Goal: Information Seeking & Learning: Learn about a topic

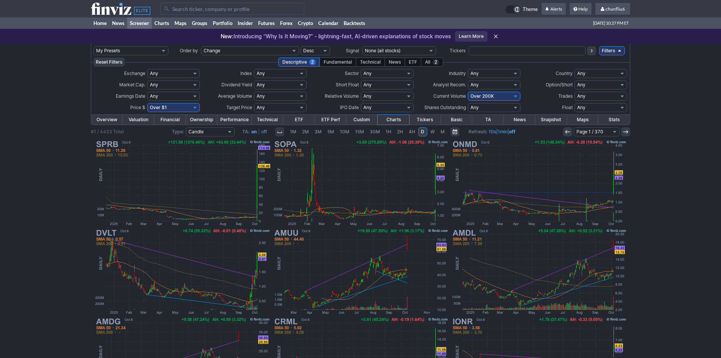
click at [666, 173] on div "My Presets -Save Screen -Edit Screens p: NP! Order by Ticker Tickers Input Filt…" at bounding box center [360, 278] width 721 height 469
click at [193, 9] on input "Search" at bounding box center [233, 9] width 144 height 12
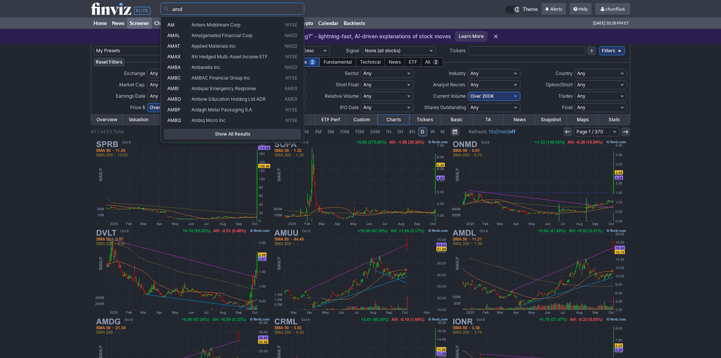
type input "amd"
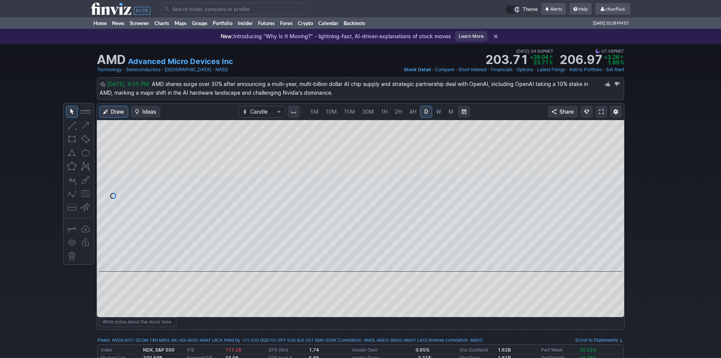
scroll to position [0, 39]
click at [310, 111] on link "5M" at bounding box center [316, 112] width 15 height 12
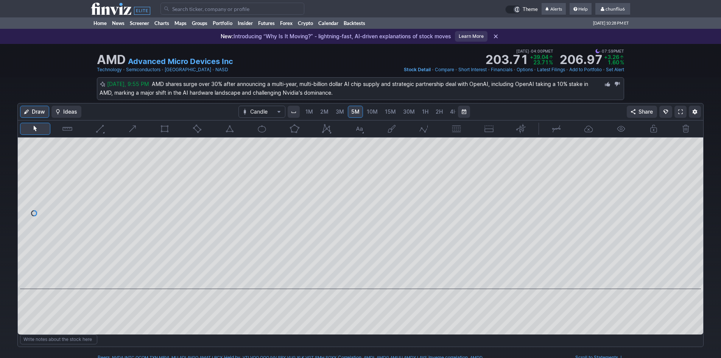
drag, startPoint x: 697, startPoint y: 182, endPoint x: 688, endPoint y: 188, distance: 10.9
click at [695, 188] on div at bounding box center [696, 211] width 16 height 133
click at [455, 127] on button "button" at bounding box center [456, 129] width 30 height 12
click at [308, 111] on span "1M" at bounding box center [310, 111] width 8 height 6
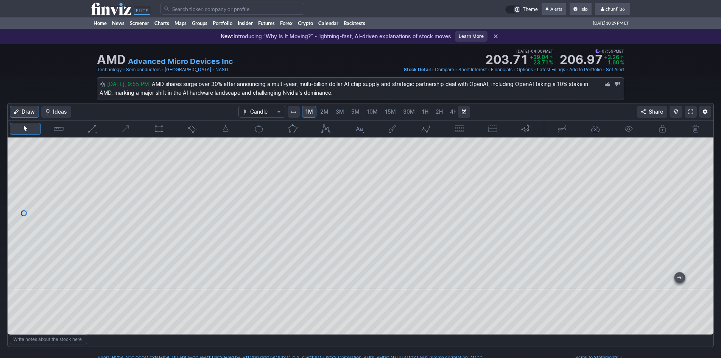
drag, startPoint x: 703, startPoint y: 170, endPoint x: 709, endPoint y: 200, distance: 31.3
click at [709, 200] on div at bounding box center [706, 211] width 16 height 133
click at [691, 111] on span at bounding box center [691, 112] width 5 height 6
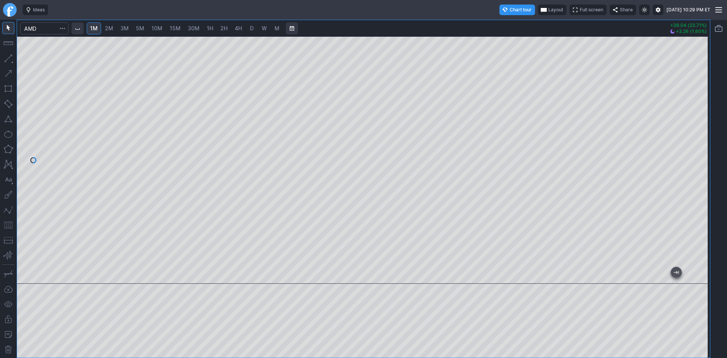
click at [727, 166] on div "1M 2M 3M 5M 10M 15M 30M 1H 2H 4H D W M +39.04 (23.71%) +3.26 (1.60%)" at bounding box center [363, 189] width 727 height 338
click at [705, 173] on div at bounding box center [363, 159] width 693 height 247
drag, startPoint x: 699, startPoint y: 84, endPoint x: 702, endPoint y: 105, distance: 21.4
click at [702, 104] on div at bounding box center [702, 158] width 16 height 228
click at [367, 292] on div at bounding box center [363, 197] width 693 height 321
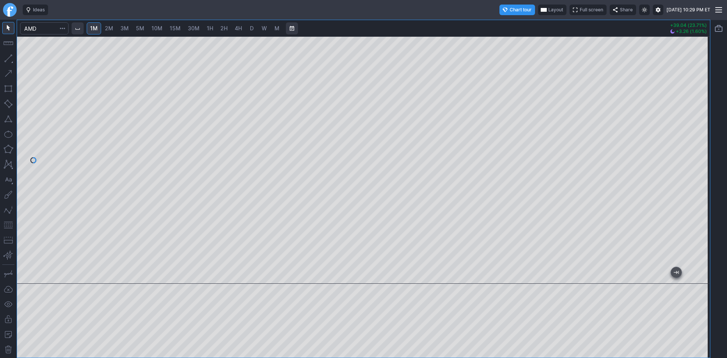
click at [9, 226] on button "button" at bounding box center [8, 225] width 12 height 12
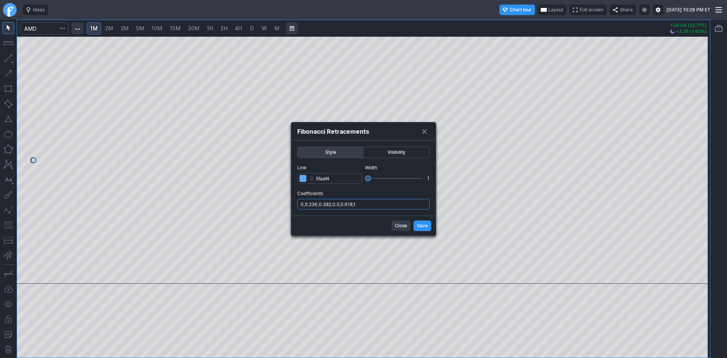
click at [386, 207] on input "0,0.236,0.382,0.5,0.618,1" at bounding box center [363, 204] width 133 height 11
type input "0,0.236,0.382,0.5,0.618,1,.786"
click at [423, 222] on span "Save" at bounding box center [422, 226] width 11 height 8
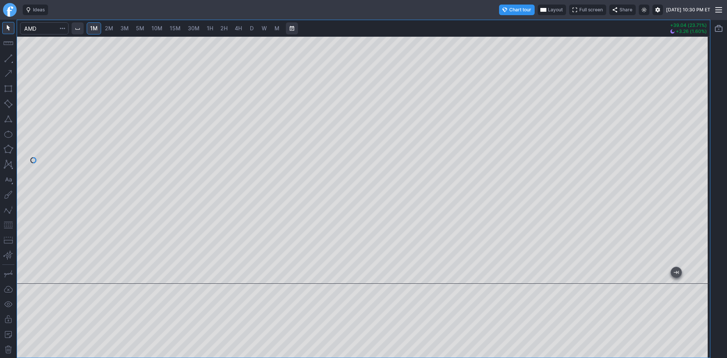
drag, startPoint x: 709, startPoint y: 82, endPoint x: 710, endPoint y: 93, distance: 10.7
click at [710, 93] on div "1M 2M 3M 5M 10M 15M 30M 1H 2H 4H D W M +39.04 (23.71%) +3.26 (1.60%)" at bounding box center [364, 189] width 694 height 338
drag, startPoint x: 707, startPoint y: 146, endPoint x: 710, endPoint y: 114, distance: 32.3
click at [710, 114] on div "1M 2M 3M 5M 10M 15M 30M 1H 2H 4H D W M +39.04 (23.71%) +3.26 (1.60%)" at bounding box center [363, 189] width 727 height 338
click at [43, 26] on input "Search" at bounding box center [44, 28] width 48 height 12
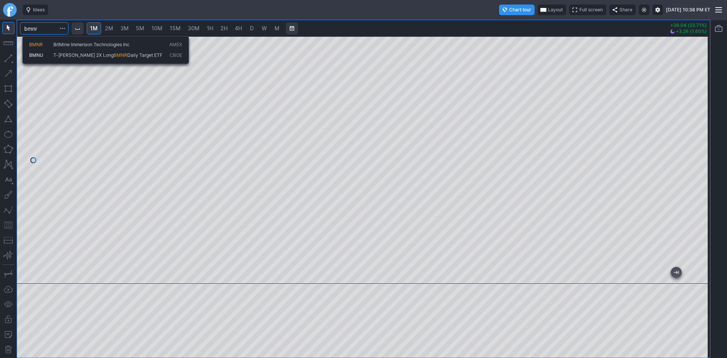
type input "bmnr"
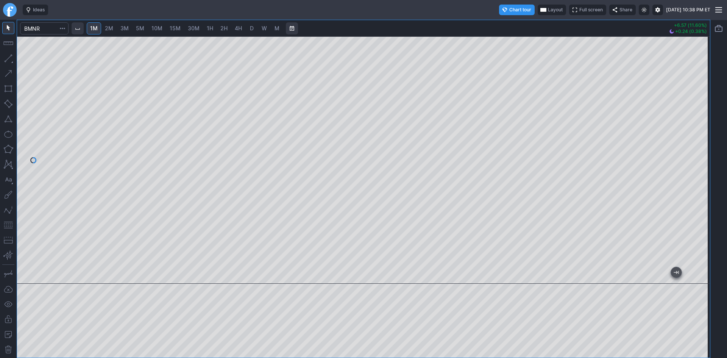
drag, startPoint x: 711, startPoint y: 129, endPoint x: 711, endPoint y: 145, distance: 15.2
click at [711, 145] on div at bounding box center [718, 189] width 17 height 338
click at [350, 277] on div at bounding box center [363, 159] width 693 height 247
drag, startPoint x: 370, startPoint y: 279, endPoint x: -73, endPoint y: 234, distance: 445.3
click at [0, 234] on html "Ideas Chart tour Layout Full screen Share [DATE] 10:38 PM ET 1M 2M 3M 5M 10M 15…" at bounding box center [363, 179] width 727 height 358
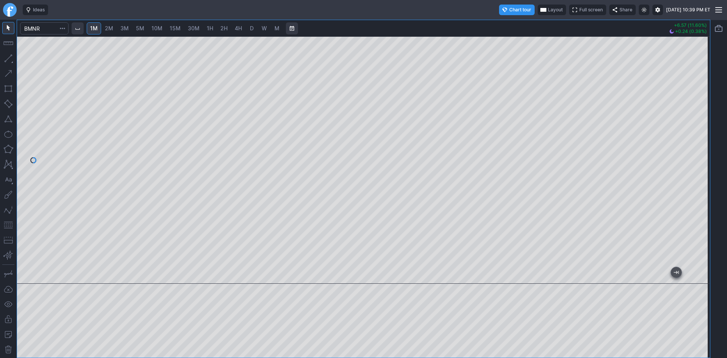
click at [7, 227] on button "button" at bounding box center [8, 225] width 12 height 12
click at [45, 33] on input "Search" at bounding box center [44, 28] width 48 height 12
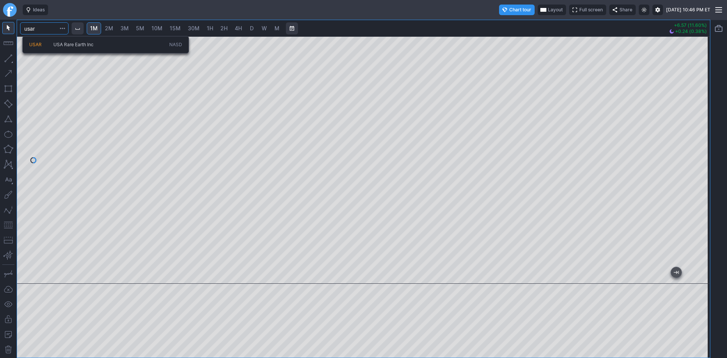
type input "usar"
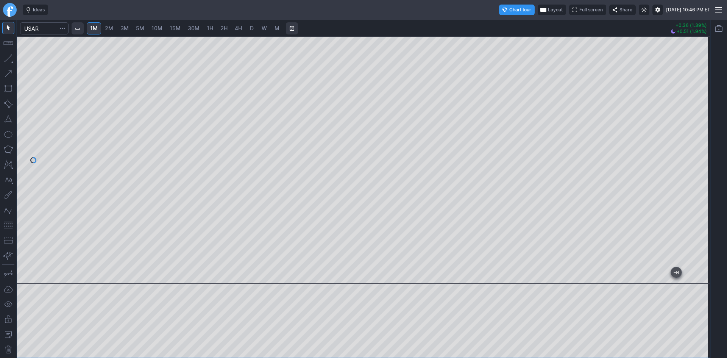
click at [113, 28] on span "2M" at bounding box center [109, 28] width 8 height 6
click at [126, 28] on span "3M" at bounding box center [124, 28] width 8 height 6
click at [192, 27] on span "30M" at bounding box center [194, 28] width 12 height 6
click at [162, 26] on span "10M" at bounding box center [156, 28] width 11 height 6
click at [251, 28] on span "D" at bounding box center [252, 28] width 4 height 6
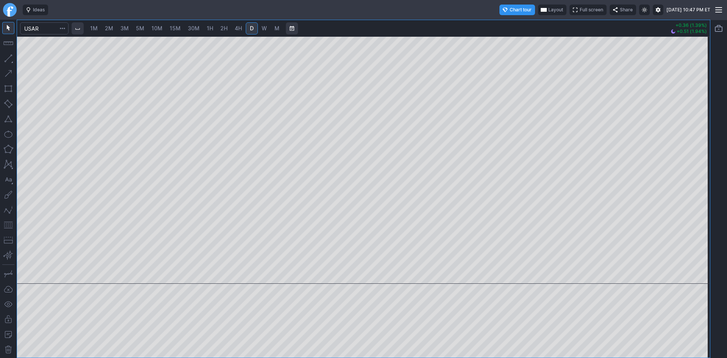
drag, startPoint x: 701, startPoint y: 91, endPoint x: 695, endPoint y: 163, distance: 72.2
click at [695, 163] on div at bounding box center [702, 158] width 16 height 228
